Goal: Information Seeking & Learning: Learn about a topic

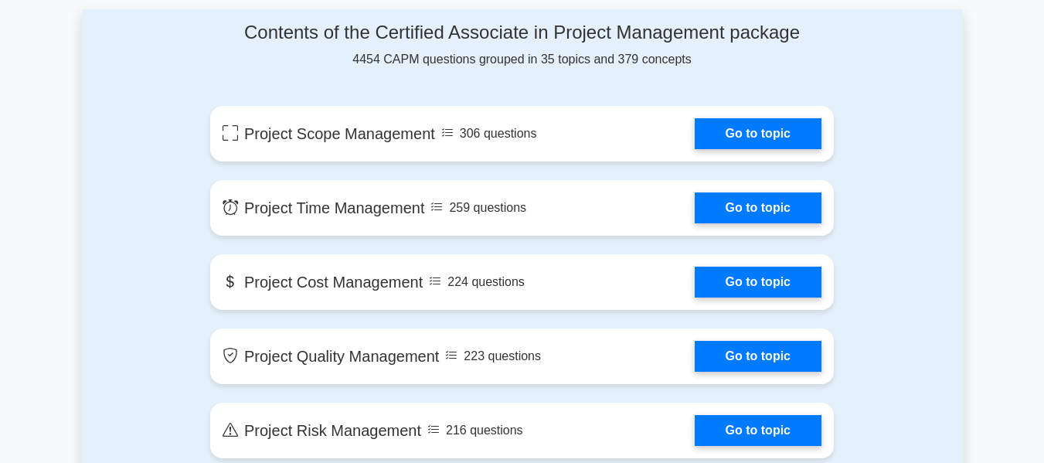
scroll to position [829, 0]
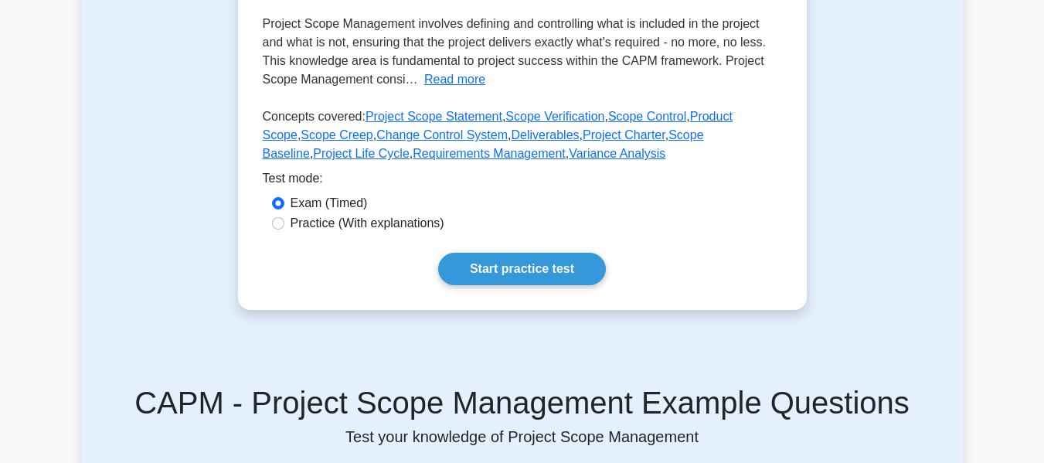
scroll to position [390, 0]
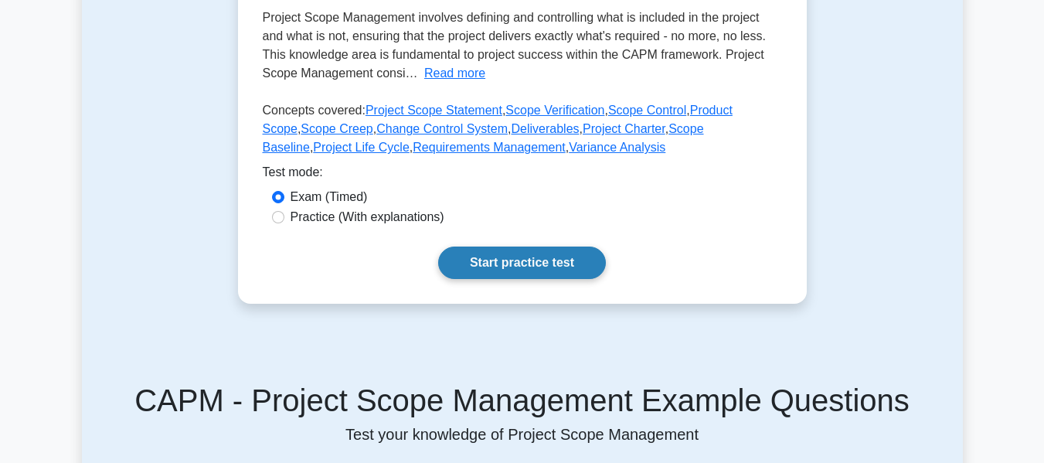
click at [520, 260] on link "Start practice test" at bounding box center [522, 263] width 168 height 32
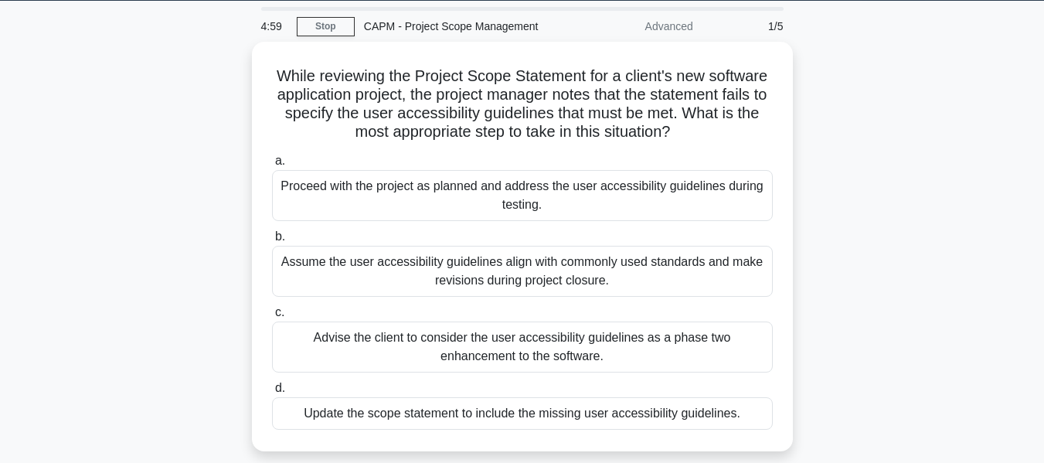
scroll to position [50, 0]
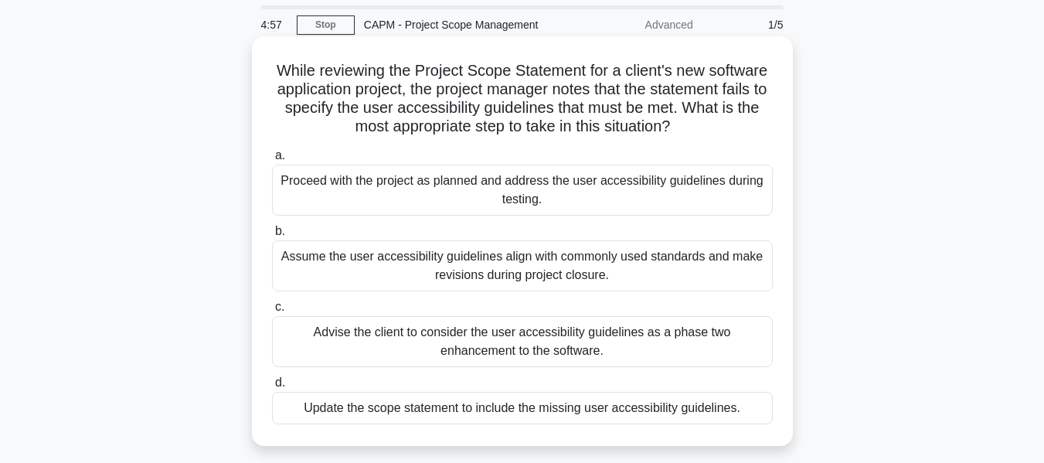
click at [572, 64] on h5 "While reviewing the Project Scope Statement for a client's new software applica…" at bounding box center [523, 99] width 504 height 76
click at [373, 87] on h5 "While reviewing the Project Scope Statement for a client's new software applica…" at bounding box center [523, 99] width 504 height 76
